Goal: Information Seeking & Learning: Learn about a topic

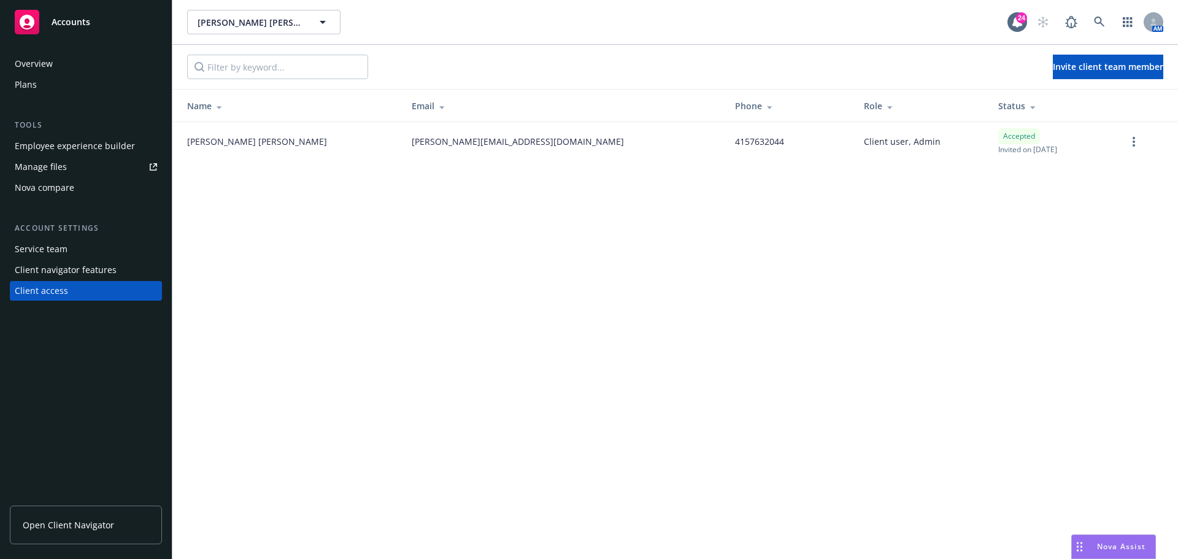
click at [45, 515] on link "Open Client Navigator" at bounding box center [86, 524] width 152 height 39
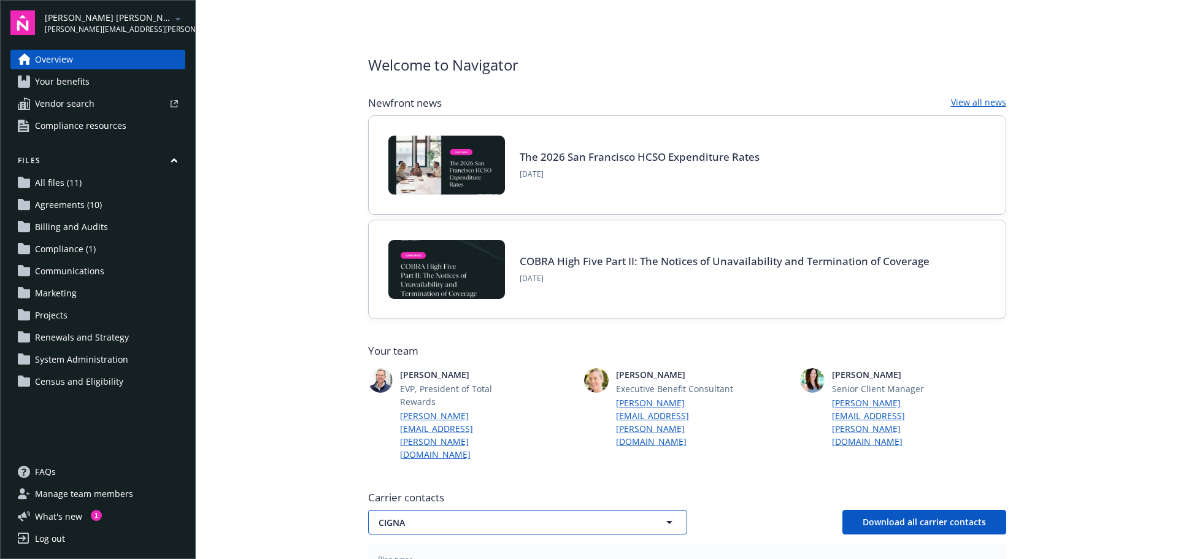
click at [664, 515] on icon "button" at bounding box center [669, 522] width 15 height 15
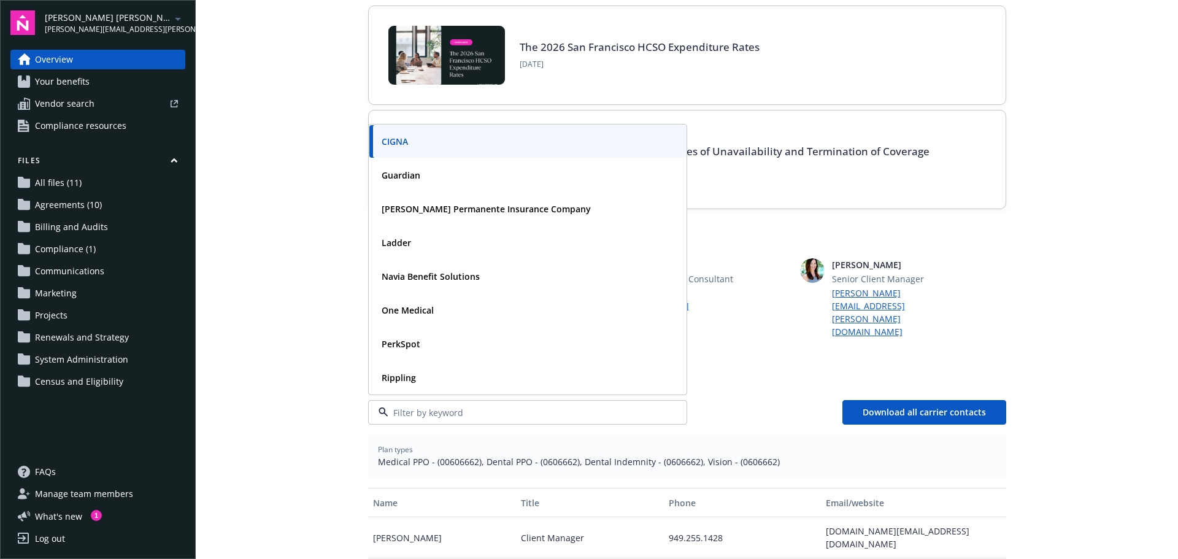
scroll to position [123, 0]
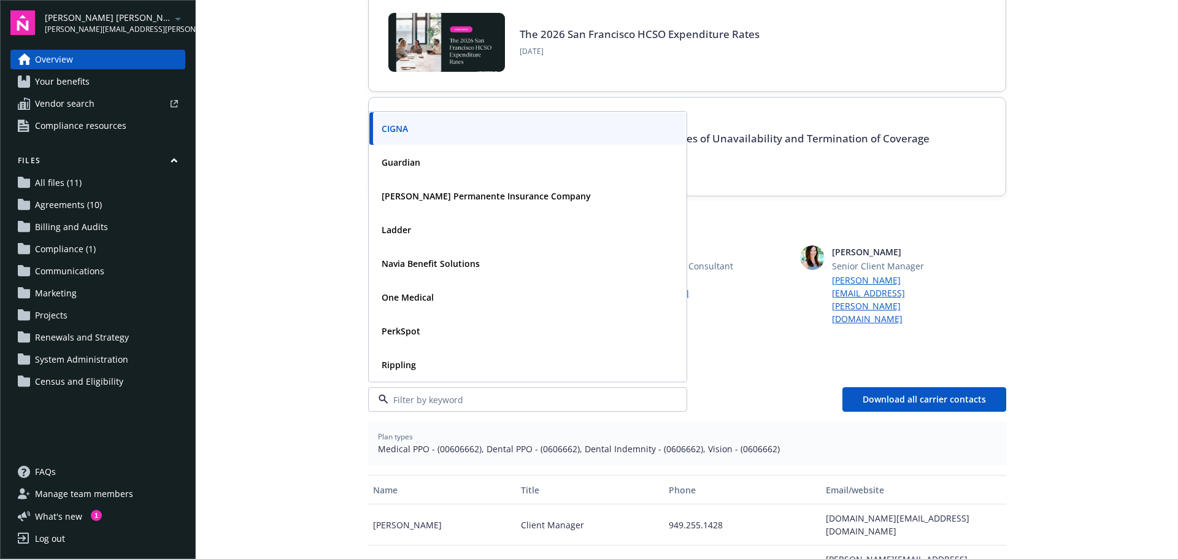
click at [379, 122] on div "CIGNA" at bounding box center [393, 128] width 29 height 13
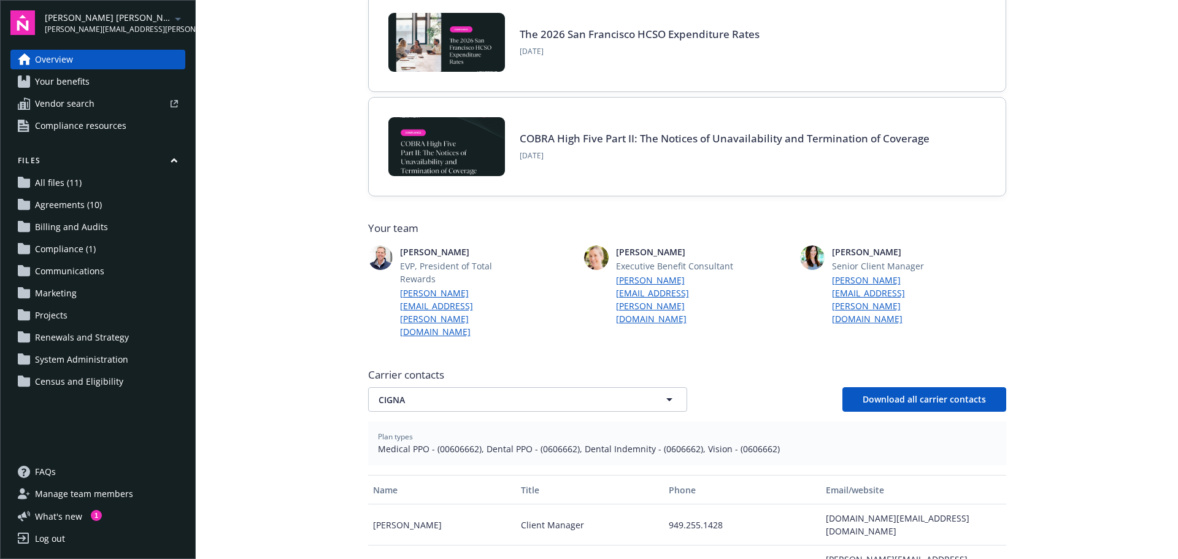
scroll to position [184, 0]
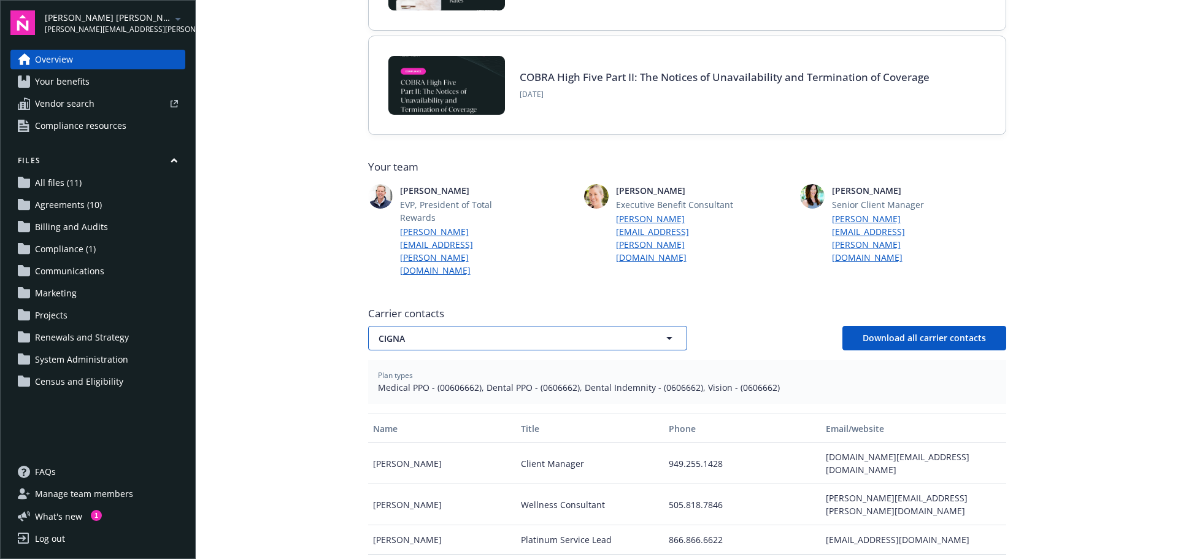
click at [664, 331] on icon "button" at bounding box center [669, 338] width 15 height 15
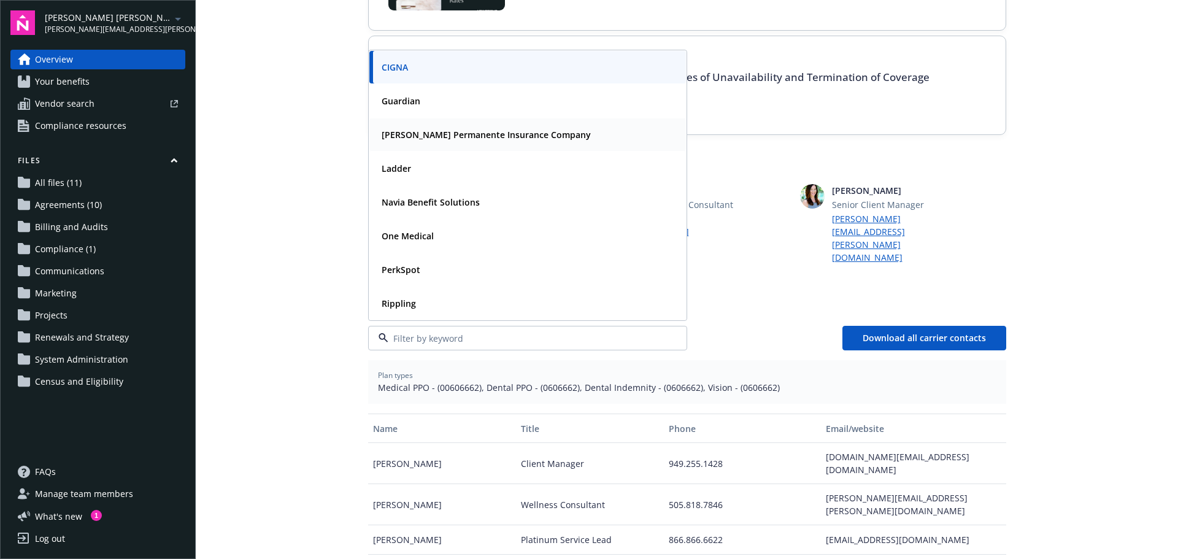
click at [394, 129] on strong "[PERSON_NAME] Permanente Insurance Company" at bounding box center [486, 135] width 209 height 12
